Goal: Task Accomplishment & Management: Manage account settings

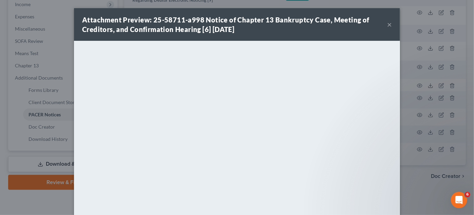
click at [421, 177] on div "Attachment Preview: 25-58711-a998 Notice of Chapter 13 Bankruptcy Case, Meeting…" at bounding box center [237, 107] width 474 height 215
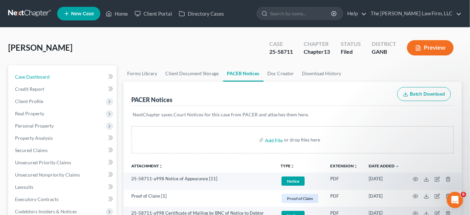
drag, startPoint x: 63, startPoint y: 73, endPoint x: 43, endPoint y: 12, distance: 63.5
click at [63, 73] on link "Case Dashboard" at bounding box center [63, 77] width 107 height 12
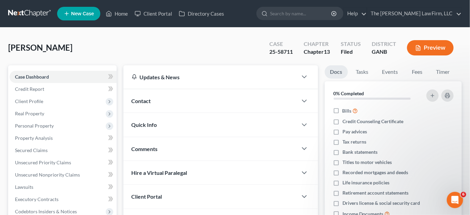
drag, startPoint x: 151, startPoint y: 101, endPoint x: 169, endPoint y: 106, distance: 18.9
click at [151, 102] on div "Contact" at bounding box center [210, 100] width 174 height 23
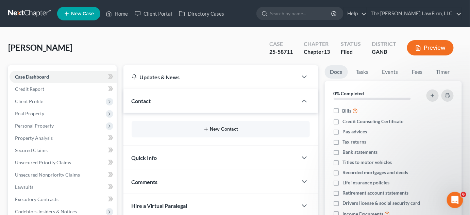
click at [221, 127] on button "New Contact" at bounding box center [220, 128] width 167 height 5
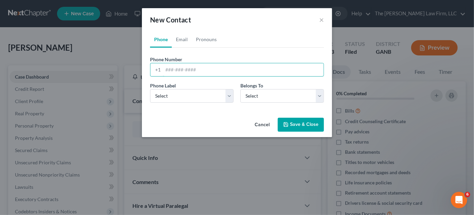
paste input "646) 234-4870‬"
click at [177, 69] on input "646) 234-4870‬" at bounding box center [243, 69] width 161 height 13
type input "[PHONE_NUMBER]‬"
drag, startPoint x: 177, startPoint y: 96, endPoint x: 179, endPoint y: 100, distance: 4.0
click at [177, 96] on select "Select Mobile Home Work Other" at bounding box center [192, 96] width 84 height 14
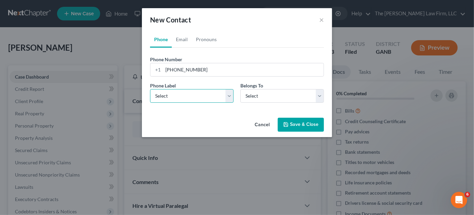
select select "0"
click at [150, 89] on select "Select Mobile Home Work Other" at bounding box center [192, 96] width 84 height 14
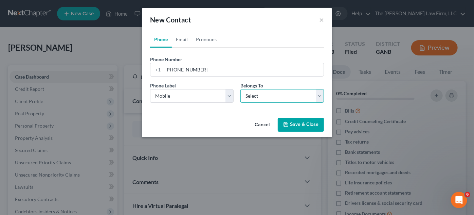
drag, startPoint x: 250, startPoint y: 96, endPoint x: 250, endPoint y: 101, distance: 5.5
click at [250, 96] on select "Select Client Other" at bounding box center [283, 96] width 84 height 14
select select "0"
click at [241, 89] on select "Select Client Other" at bounding box center [283, 96] width 84 height 14
select select "0"
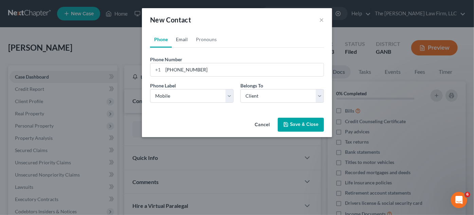
click at [179, 41] on link "Email" at bounding box center [182, 39] width 20 height 16
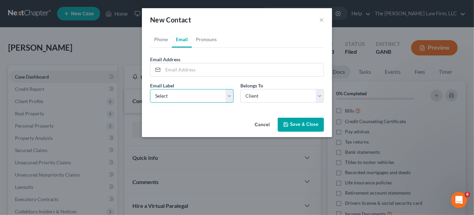
click at [180, 97] on select "Select Home Work Other" at bounding box center [192, 96] width 84 height 14
select select "0"
click at [150, 89] on select "Select Home Work Other" at bounding box center [192, 96] width 84 height 14
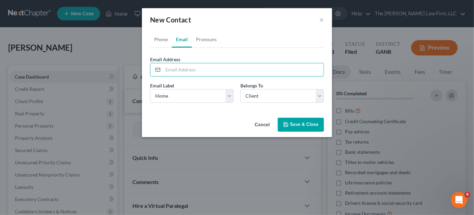
paste input "[EMAIL_ADDRESS][DOMAIN_NAME]"
type input "[EMAIL_ADDRESS][DOMAIN_NAME]"
click at [307, 127] on button "Save & Close" at bounding box center [301, 125] width 46 height 14
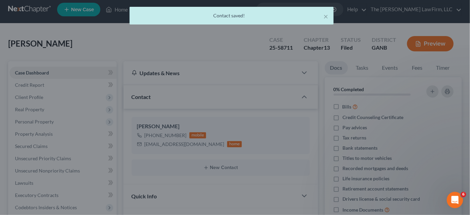
scroll to position [154, 0]
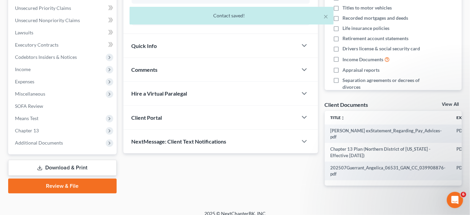
click at [143, 67] on span "Comments" at bounding box center [145, 69] width 26 height 6
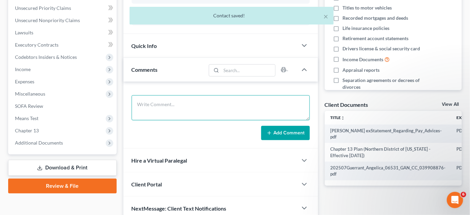
click at [153, 107] on textarea at bounding box center [221, 107] width 178 height 25
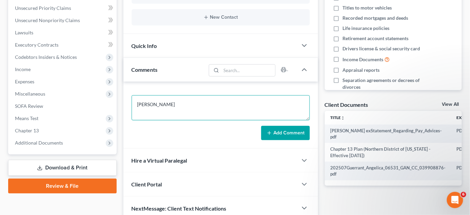
type textarea "[PERSON_NAME]"
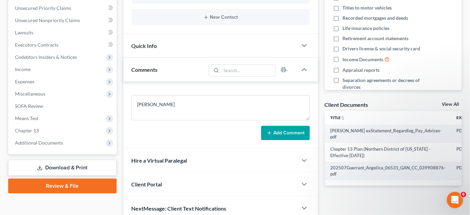
click at [285, 134] on button "Add Comment" at bounding box center [285, 133] width 49 height 14
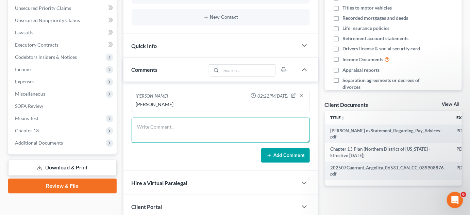
click at [175, 120] on textarea at bounding box center [221, 130] width 178 height 25
type textarea "Emailed CL petition, plan 341 & pmnt info"
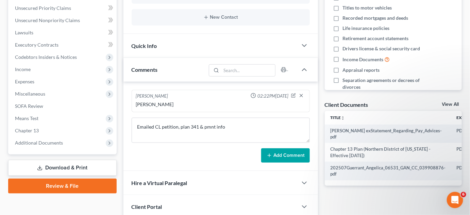
click at [275, 156] on button "Add Comment" at bounding box center [285, 155] width 49 height 14
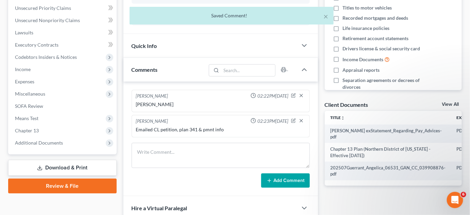
click at [49, 145] on span "Additional Documents" at bounding box center [63, 143] width 107 height 12
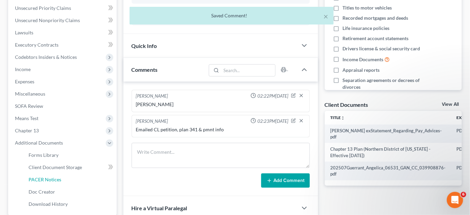
click at [46, 178] on span "PACER Notices" at bounding box center [45, 179] width 33 height 6
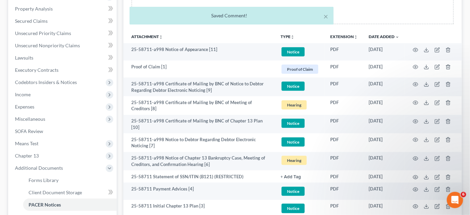
scroll to position [154, 0]
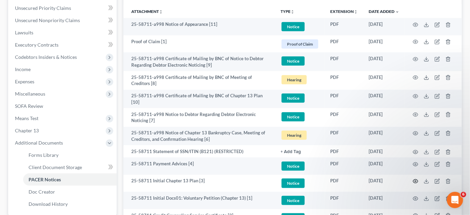
click at [415, 180] on circle "button" at bounding box center [415, 180] width 1 height 1
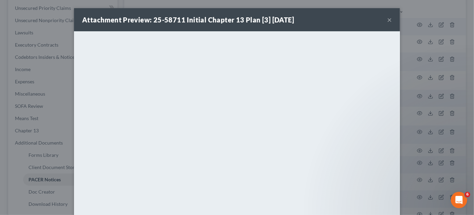
click at [429, 133] on div "Attachment Preview: 25-58711 Initial Chapter 13 Plan [3] [DATE] × <object ng-at…" at bounding box center [237, 107] width 474 height 215
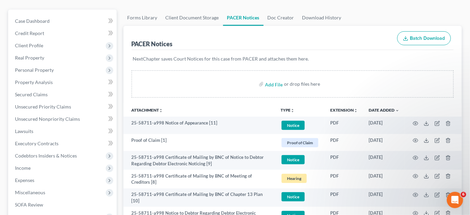
scroll to position [0, 0]
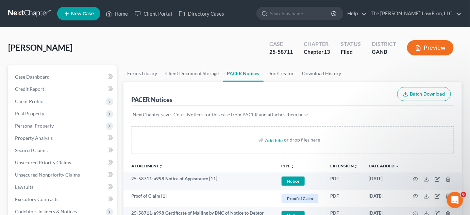
click at [41, 112] on span "Real Property" at bounding box center [29, 113] width 29 height 6
click at [34, 99] on span "Client Profile" at bounding box center [29, 101] width 28 height 6
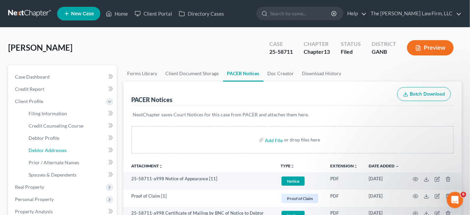
click at [46, 147] on span "Debtor Addresses" at bounding box center [48, 150] width 38 height 6
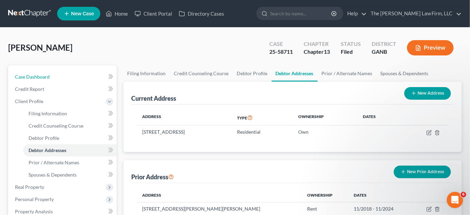
click at [58, 74] on link "Case Dashboard" at bounding box center [63, 77] width 107 height 12
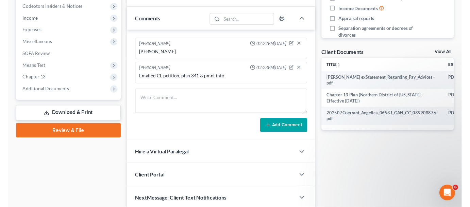
scroll to position [206, 0]
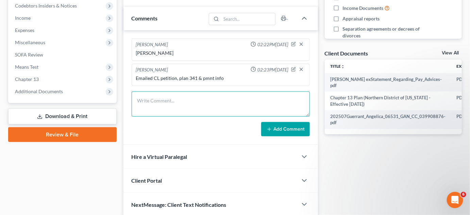
click at [144, 103] on textarea at bounding box center [221, 103] width 178 height 25
type textarea "Uploaded SSN, [GEOGRAPHIC_DATA], 2024 TR"
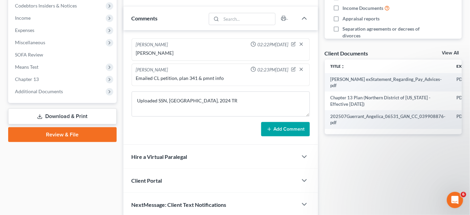
click at [280, 122] on button "Add Comment" at bounding box center [285, 129] width 49 height 14
